Goal: Find specific page/section: Find specific page/section

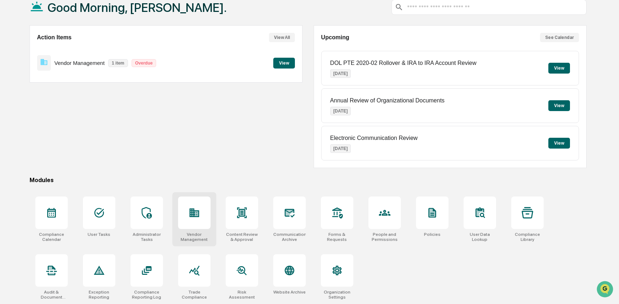
click at [207, 207] on div at bounding box center [194, 212] width 32 height 32
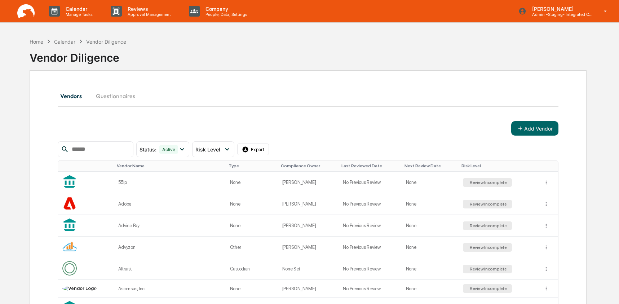
click at [93, 151] on input "text" at bounding box center [99, 149] width 61 height 9
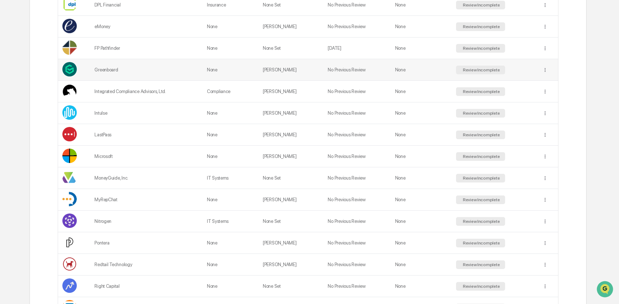
type input "****"
click at [111, 70] on div "Greenboard" at bounding box center [146, 69] width 104 height 5
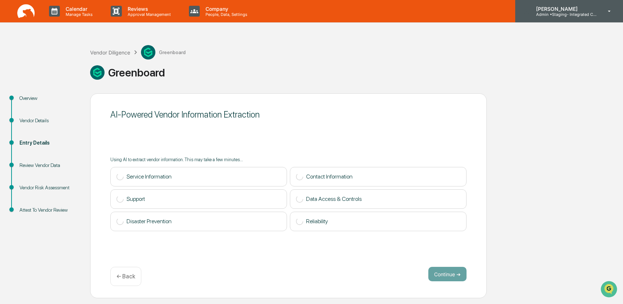
click at [585, 13] on p "Admin • Staging- Integrated Compliance Advisors" at bounding box center [563, 14] width 67 height 5
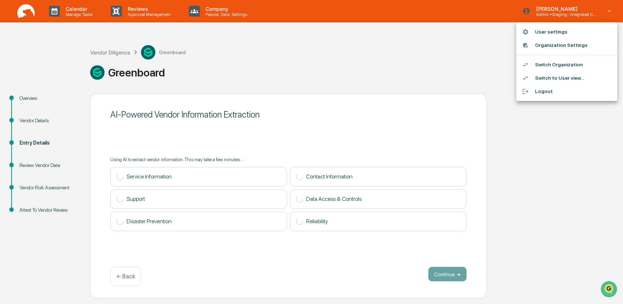
click at [582, 61] on li "Switch Organization" at bounding box center [566, 64] width 101 height 13
